Goal: Task Accomplishment & Management: Use online tool/utility

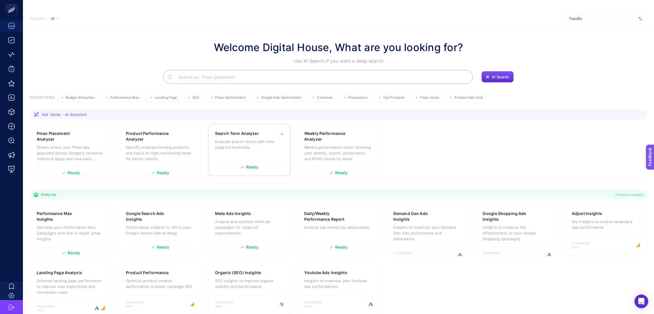
click at [260, 145] on p "Evaluate search terms with their targeted keywords" at bounding box center [249, 143] width 69 height 11
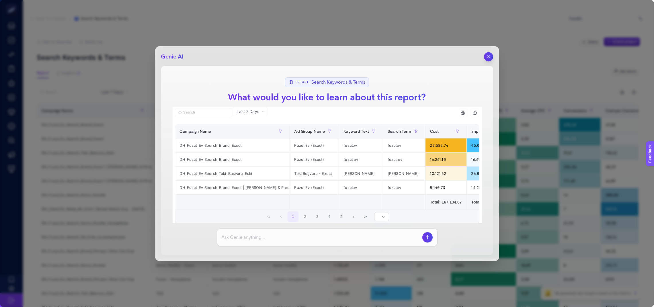
click at [327, 238] on input at bounding box center [321, 237] width 198 height 7
drag, startPoint x: 306, startPoint y: 239, endPoint x: 323, endPoint y: 241, distance: 16.8
click at [307, 239] on input "sıfır araç, sıfır otomobil, sıfır araba gibi serch term" at bounding box center [321, 237] width 198 height 7
click at [331, 237] on input "sıfır araç, sıfır otomobil, sıfır araba gibi search term" at bounding box center [321, 237] width 198 height 7
type input "sıfır araç, sıfır otomobil, sıfır araba gibi search termlerden conversion getir…"
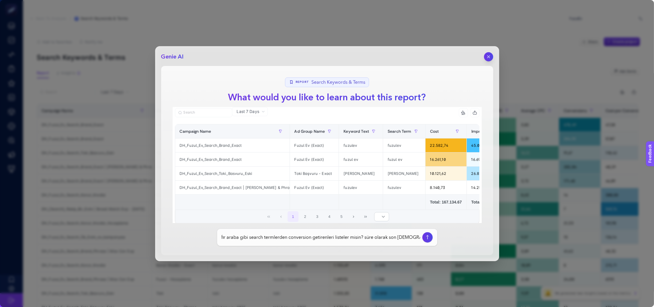
scroll to position [0, 57]
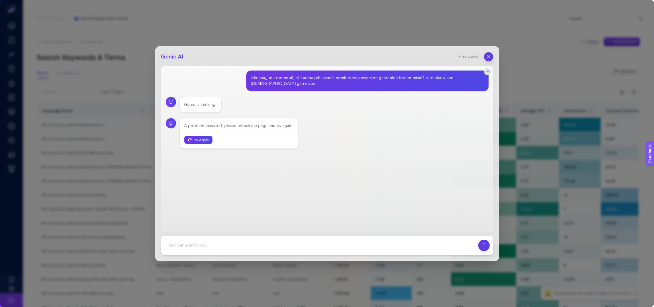
click at [200, 139] on div "A problem occurred, please refresh the page and try again. Try Again" at bounding box center [238, 133] width 119 height 31
click at [199, 136] on button "Try Again" at bounding box center [198, 140] width 30 height 8
click at [280, 239] on textarea at bounding box center [320, 245] width 310 height 13
click at [489, 56] on icon "button" at bounding box center [488, 56] width 5 height 5
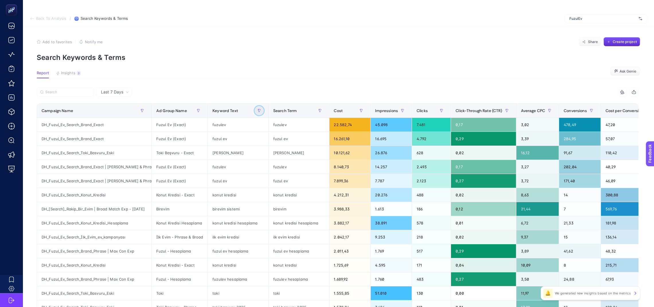
click at [261, 110] on button "button" at bounding box center [259, 110] width 9 height 9
click at [285, 155] on span "Starts with" at bounding box center [283, 153] width 51 height 11
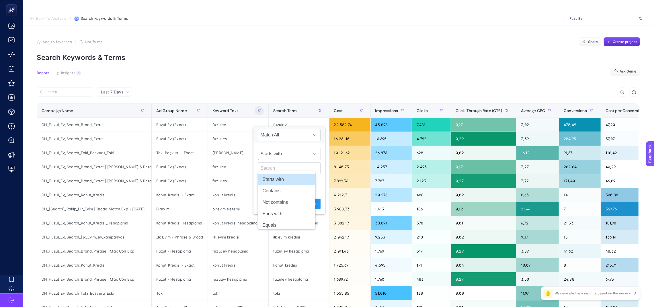
scroll to position [0, 5]
click at [281, 194] on li "Contains" at bounding box center [286, 190] width 57 height 11
click at [270, 175] on div "Contains" at bounding box center [289, 161] width 72 height 36
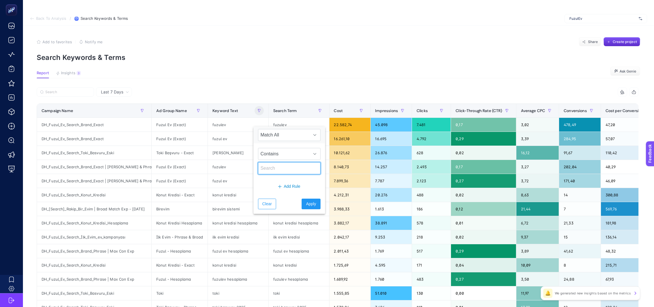
click at [273, 172] on input "text" at bounding box center [289, 168] width 63 height 12
type input "sıfır"
click at [297, 198] on div "Clear Apply" at bounding box center [289, 204] width 72 height 20
click at [306, 204] on span "Apply" at bounding box center [311, 204] width 10 height 6
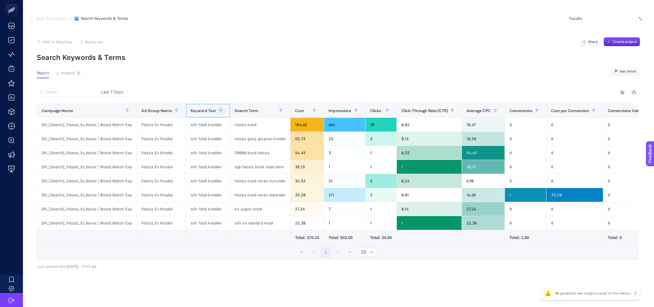
click at [216, 108] on div at bounding box center [220, 110] width 9 height 9
click at [216, 112] on button "button" at bounding box center [220, 110] width 9 height 9
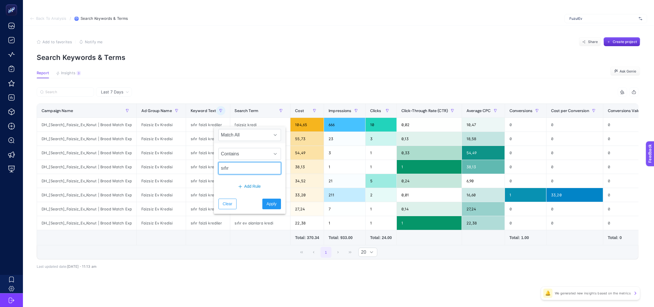
click at [230, 168] on input "sıfır" at bounding box center [249, 168] width 63 height 12
type input "sıfır araç"
click at [249, 183] on button "Add Rule" at bounding box center [249, 186] width 63 height 11
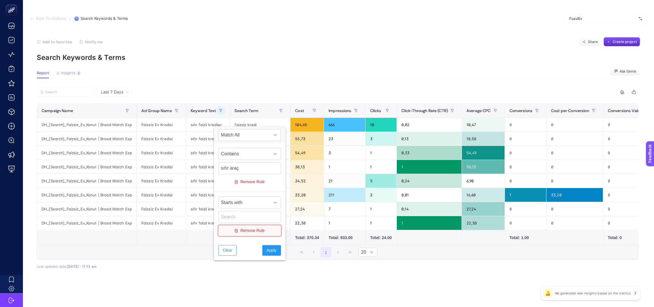
click at [243, 231] on span "Remove Rule" at bounding box center [252, 231] width 24 height 6
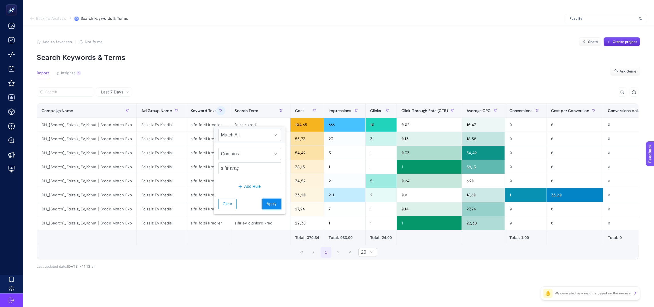
click at [267, 204] on span "Apply" at bounding box center [272, 204] width 10 height 6
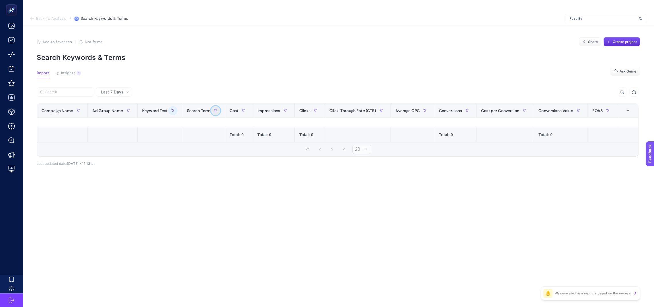
click at [214, 109] on icon "button" at bounding box center [215, 110] width 3 height 3
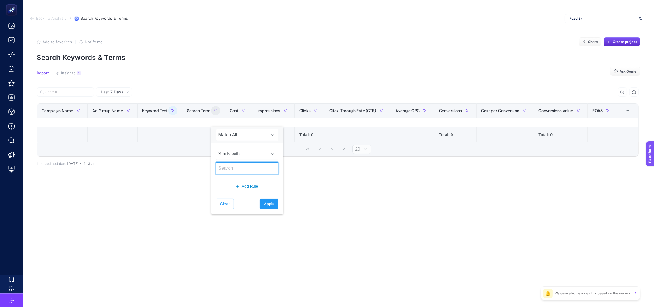
click at [259, 168] on input "text" at bounding box center [247, 168] width 63 height 12
click at [242, 154] on span "Starts with" at bounding box center [241, 153] width 51 height 11
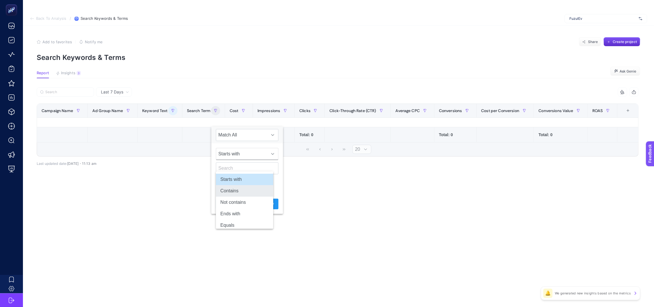
click at [241, 190] on li "Contains" at bounding box center [244, 190] width 57 height 11
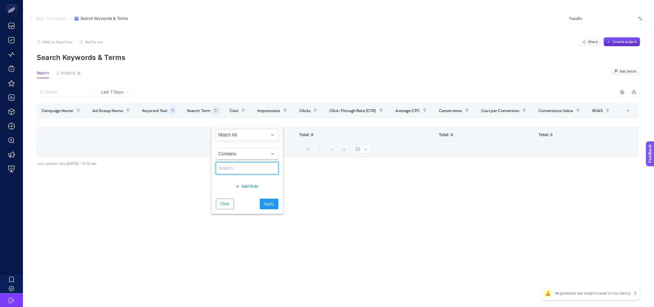
click at [241, 168] on input "text" at bounding box center [247, 168] width 63 height 12
type input "s"
type input "sıfır araç"
click at [264, 201] on span "Apply" at bounding box center [269, 204] width 10 height 6
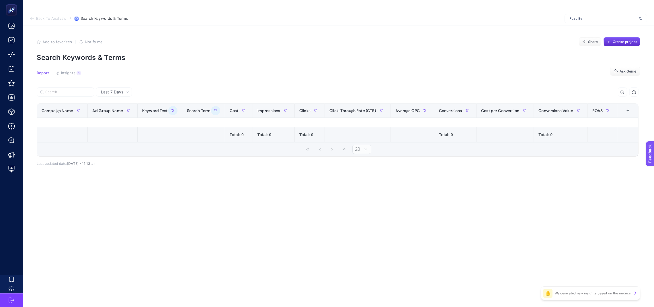
click at [41, 18] on span "Back To Analysis" at bounding box center [51, 18] width 30 height 5
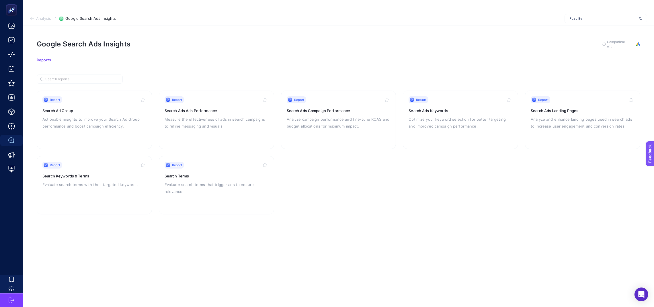
click at [41, 18] on span "Analysis" at bounding box center [43, 18] width 15 height 5
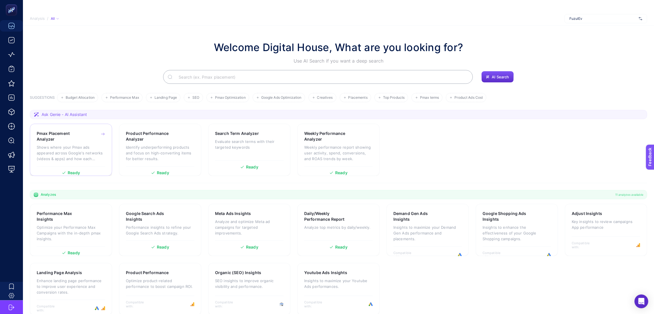
click at [77, 143] on div "Pmax Placement Analyzer Shows where your Pmax ads appeared across Google's netw…" at bounding box center [71, 148] width 69 height 36
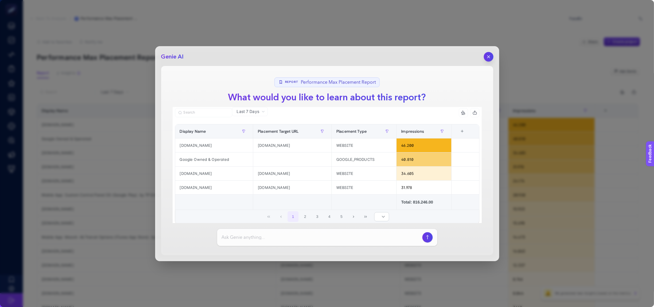
click at [489, 59] on icon "button" at bounding box center [488, 56] width 5 height 5
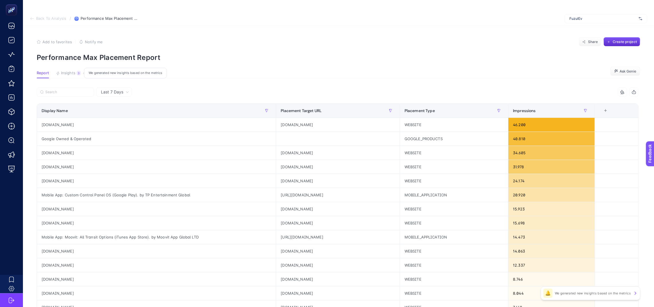
click at [77, 73] on div "3" at bounding box center [79, 73] width 4 height 5
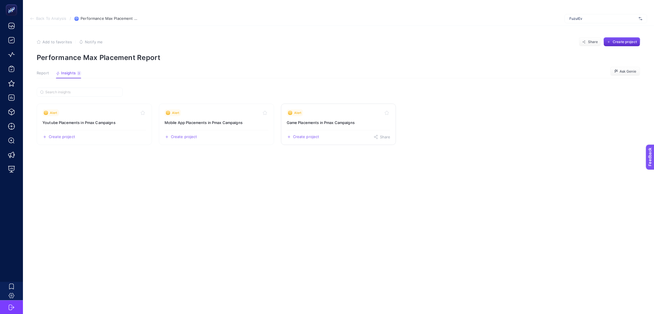
click at [325, 116] on div "Alert" at bounding box center [339, 112] width 104 height 7
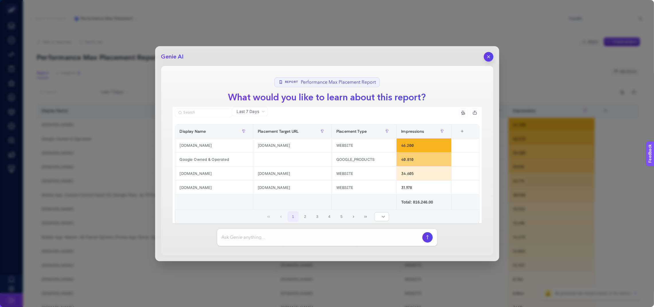
click at [485, 57] on button "button" at bounding box center [489, 57] width 10 height 10
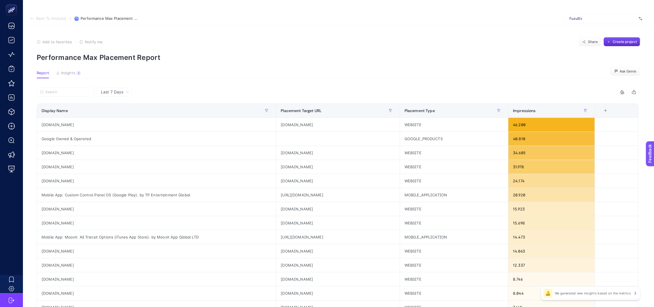
click at [85, 74] on section "Report Insights 3 We generated new insights based on the metrics Ask [PERSON_NA…" at bounding box center [339, 74] width 604 height 7
drag, startPoint x: 80, startPoint y: 73, endPoint x: 76, endPoint y: 73, distance: 4.0
click at [77, 73] on div "3" at bounding box center [79, 73] width 4 height 5
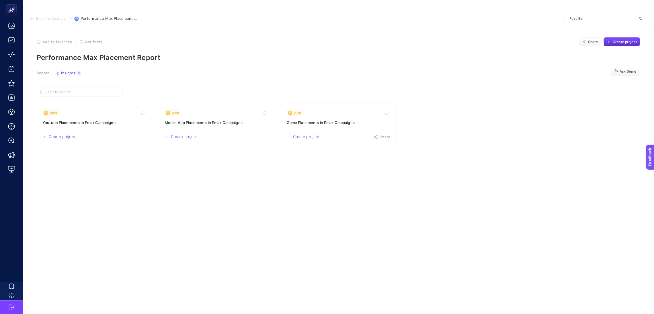
click at [324, 138] on div "Create project Share" at bounding box center [339, 134] width 104 height 9
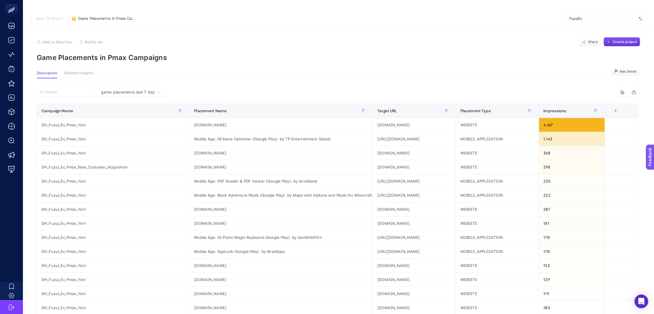
click at [622, 41] on span "Create project" at bounding box center [625, 42] width 24 height 5
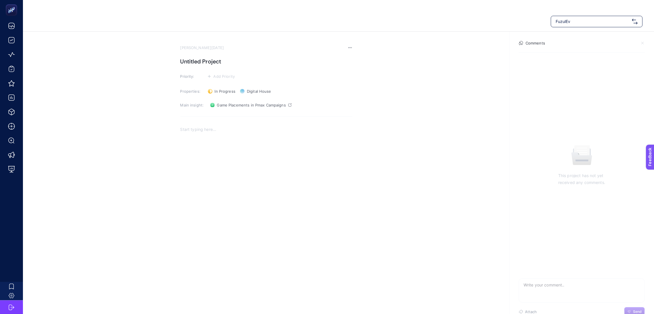
click at [216, 59] on h1 "Untitled Project" at bounding box center [266, 61] width 172 height 9
click at [211, 131] on p "Rich Text Editor. Editing area: main" at bounding box center [266, 129] width 172 height 7
click at [199, 58] on h1 "Untitled Project" at bounding box center [266, 61] width 172 height 9
click at [534, 48] on section "Comments" at bounding box center [582, 46] width 126 height 11
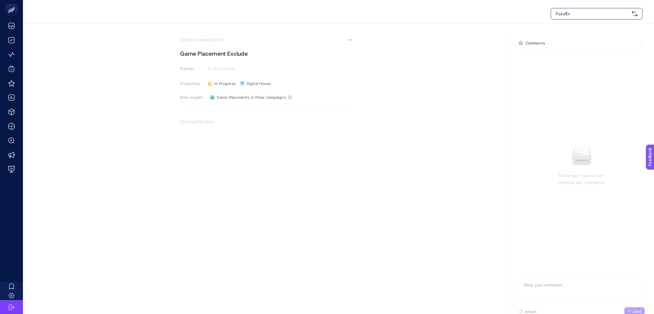
scroll to position [11, 0]
click at [192, 121] on p "Rich Text Editor. Editing area: main" at bounding box center [266, 118] width 172 height 7
click at [214, 66] on span "Add Priority" at bounding box center [225, 65] width 22 height 5
click at [224, 95] on rect at bounding box center [219, 97] width 19 height 6
click at [211, 81] on 1150 at bounding box center [211, 82] width 2 height 3
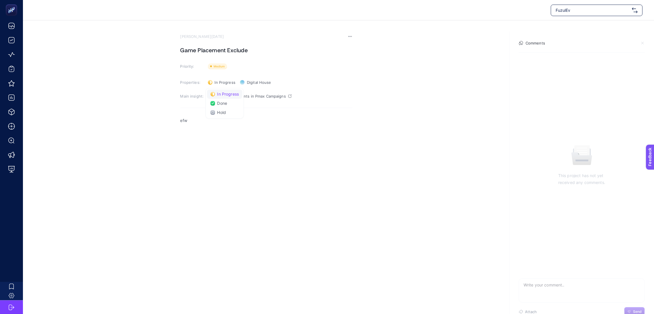
click at [215, 99] on li "In Progress" at bounding box center [225, 103] width 36 height 9
click at [200, 120] on p "efw" at bounding box center [266, 120] width 172 height 7
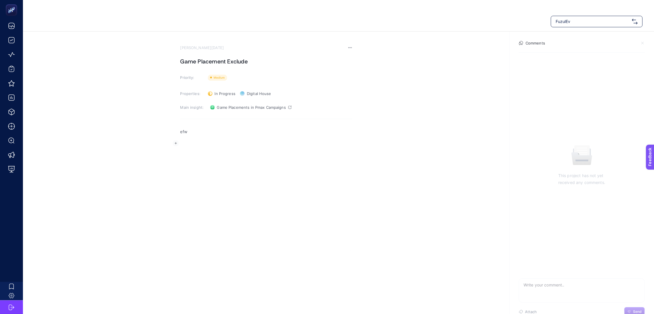
click at [186, 133] on p "efw" at bounding box center [266, 131] width 172 height 7
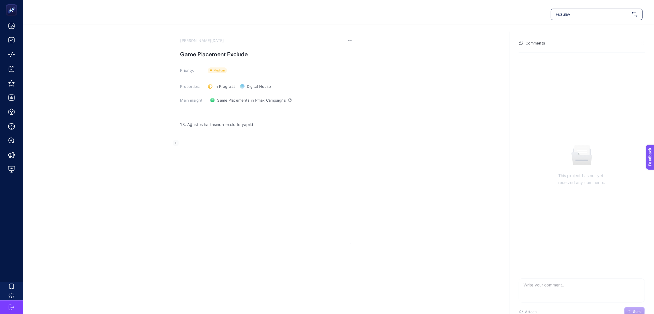
scroll to position [11, 0]
click at [573, 284] on textarea at bounding box center [582, 287] width 126 height 18
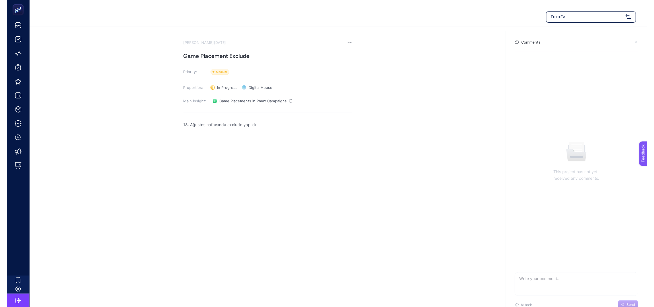
scroll to position [0, 0]
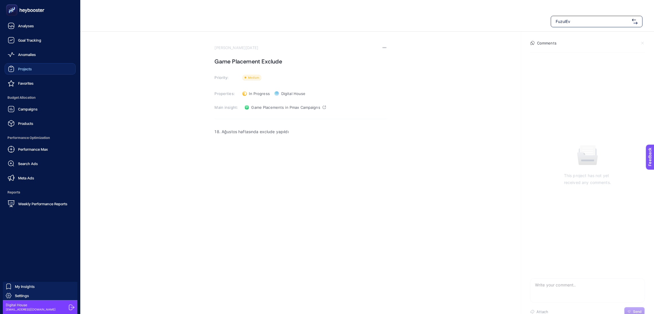
click at [19, 70] on span "Projects" at bounding box center [25, 69] width 14 height 5
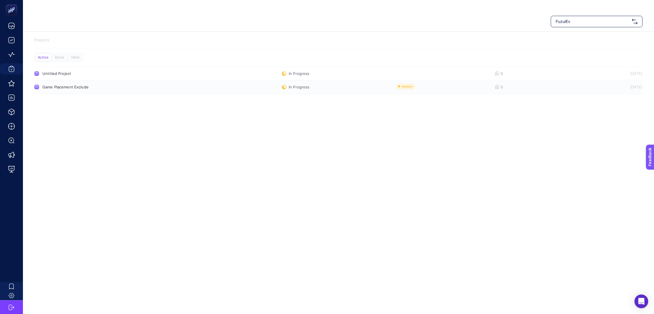
click at [77, 87] on div "Game Placement Exclude" at bounding box center [108, 87] width 132 height 5
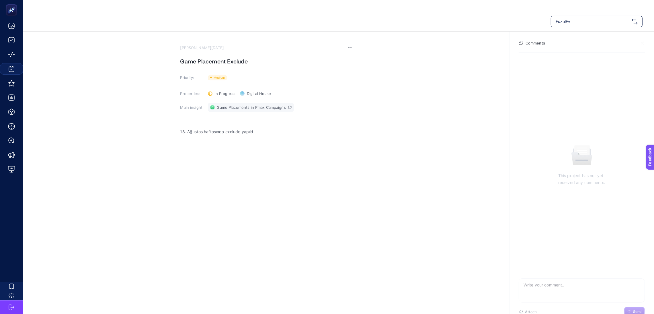
click at [289, 107] on icon at bounding box center [289, 107] width 3 height 3
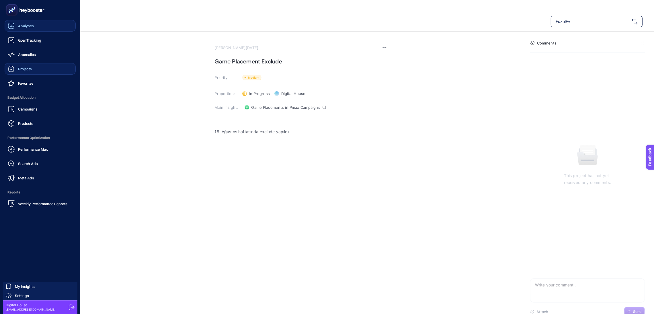
click at [30, 24] on span "Analyses" at bounding box center [26, 26] width 16 height 5
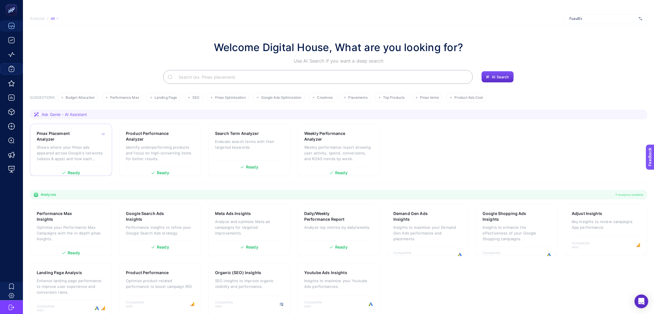
click at [85, 137] on h3 "Pmax Placement Analyzer" at bounding box center [62, 135] width 50 height 11
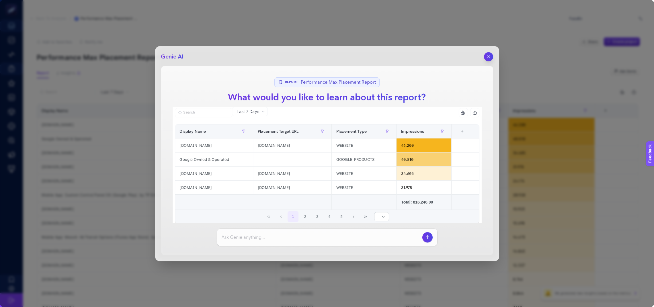
click at [494, 56] on div "Genie AI Report Performance Max Placement Report What would you like to learn a…" at bounding box center [327, 153] width 344 height 215
click at [475, 62] on div "Genie AI Report Performance Max Placement Report What would you like to learn a…" at bounding box center [327, 153] width 344 height 215
click at [492, 56] on button "button" at bounding box center [489, 57] width 10 height 10
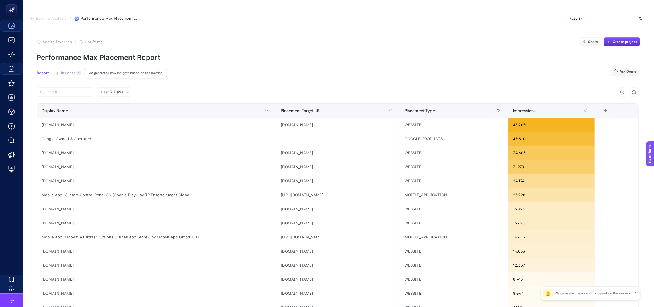
click at [68, 72] on span "Insights" at bounding box center [68, 73] width 14 height 5
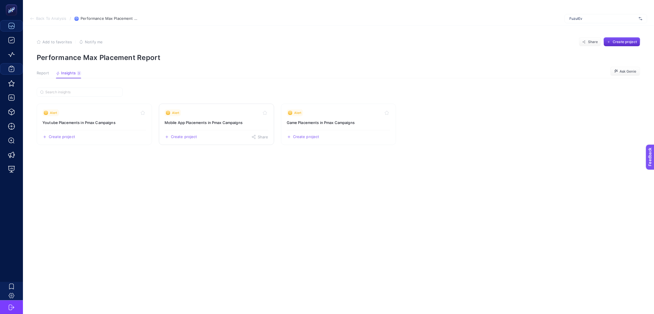
click at [184, 139] on link "Alert Mobile App Placements in Pmax Campaigns Create project Share" at bounding box center [216, 124] width 115 height 41
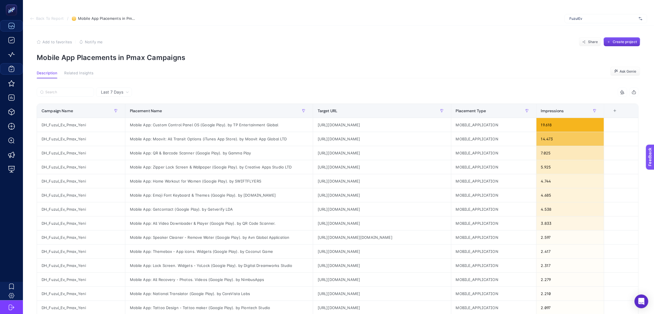
click at [618, 45] on button "Create project" at bounding box center [622, 41] width 37 height 9
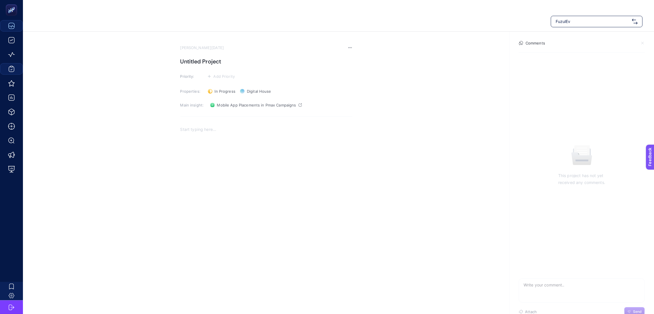
click at [191, 63] on h1 "Untitled Project" at bounding box center [266, 61] width 172 height 9
click at [224, 76] on span "Add Priority" at bounding box center [225, 76] width 22 height 5
click at [227, 106] on rect at bounding box center [219, 108] width 19 height 6
click at [221, 93] on span "In Progress" at bounding box center [225, 93] width 21 height 5
click at [223, 103] on span "In Progress" at bounding box center [228, 105] width 22 height 5
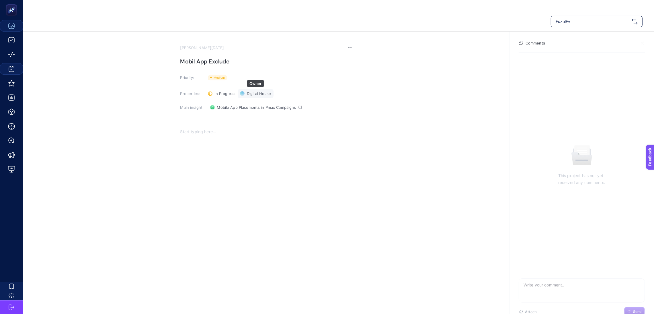
click at [255, 95] on span "Digital House" at bounding box center [259, 93] width 24 height 5
click at [206, 132] on p "Rich Text Editor. Editing area: main" at bounding box center [266, 131] width 172 height 7
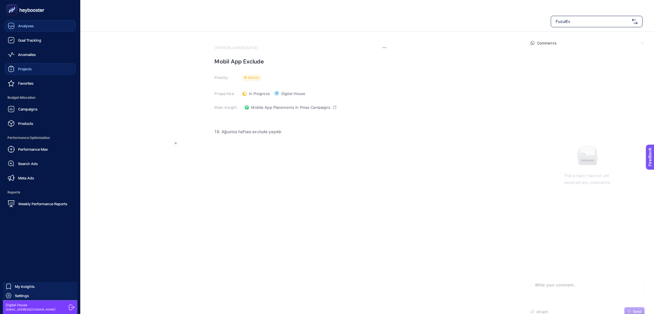
click at [12, 26] on icon at bounding box center [11, 27] width 6 height 2
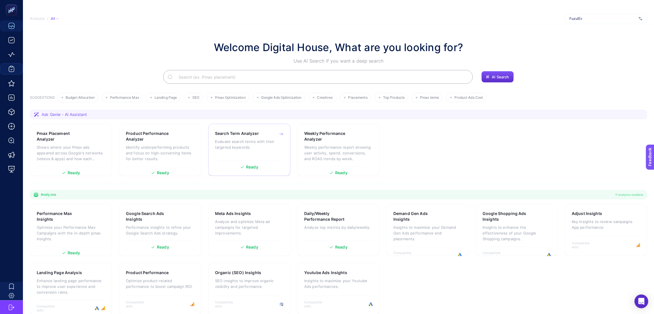
click at [273, 136] on div "Search Term Analyzer Evaluate search terms with their targeted keywords" at bounding box center [249, 143] width 69 height 27
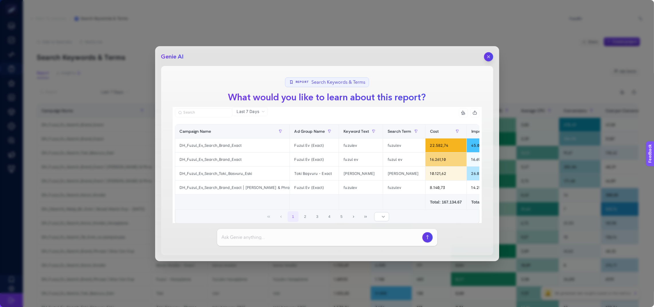
click at [338, 236] on input at bounding box center [321, 237] width 198 height 7
click at [301, 235] on input "son [DEMOGRAPHIC_DATA] günde cpc maliyeti" at bounding box center [321, 237] width 198 height 7
type input "son [DEMOGRAPHIC_DATA] günde cpc maliyeti yüksek ve converson olmayan searcch t…"
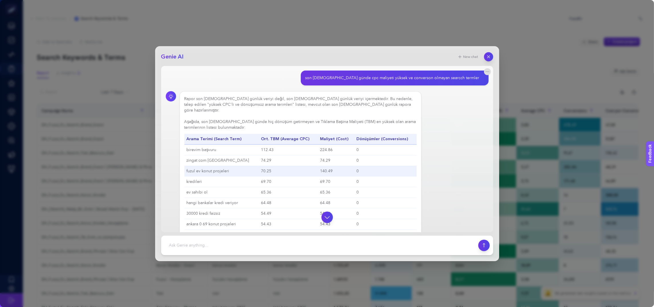
click at [267, 168] on td "70.25" at bounding box center [288, 171] width 59 height 11
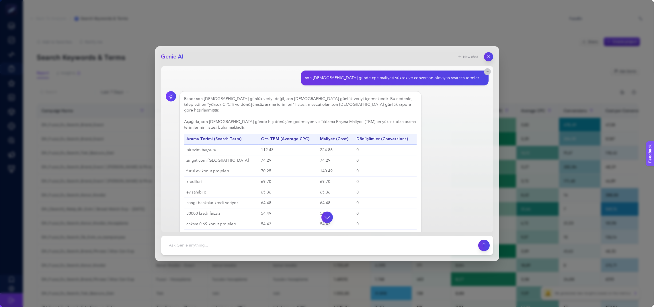
click at [484, 70] on button "button" at bounding box center [487, 71] width 7 height 7
click at [466, 78] on span "Create notification" at bounding box center [461, 77] width 30 height 5
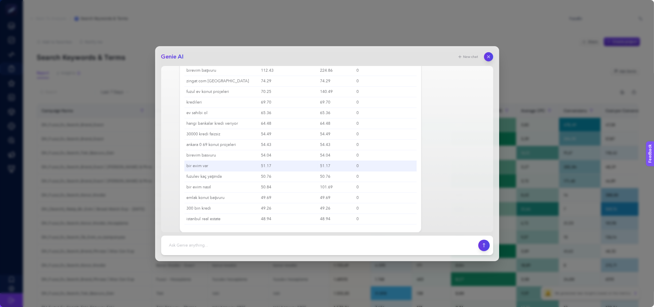
click at [329, 163] on td "51.17" at bounding box center [336, 166] width 37 height 11
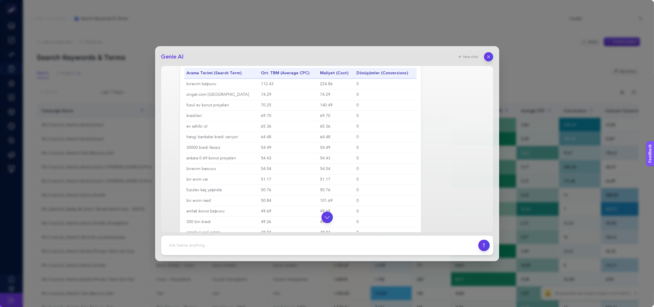
scroll to position [67, 0]
click at [492, 56] on button "button" at bounding box center [489, 57] width 10 height 10
